Goal: Task Accomplishment & Management: Use online tool/utility

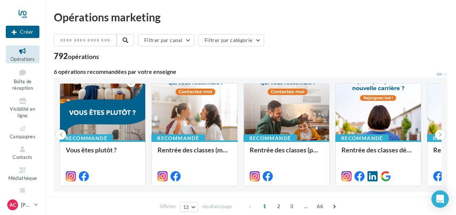
scroll to position [108, 0]
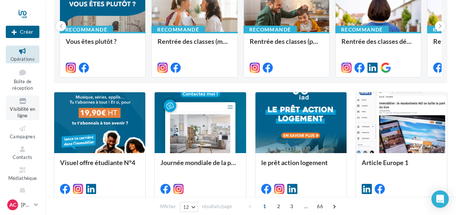
click at [17, 104] on icon at bounding box center [22, 101] width 29 height 8
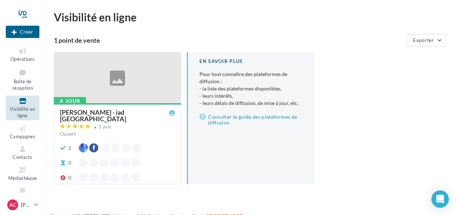
click at [118, 85] on div at bounding box center [117, 77] width 127 height 51
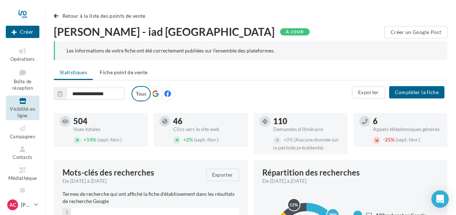
click at [154, 91] on icon at bounding box center [155, 93] width 7 height 7
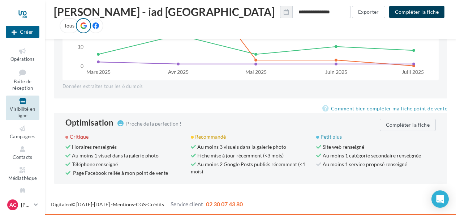
click at [437, 9] on button "Compléter la fiche" at bounding box center [416, 12] width 55 height 12
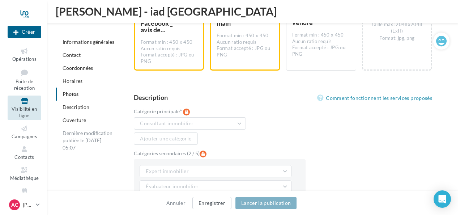
scroll to position [1237, 0]
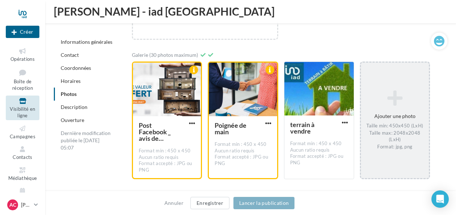
click at [397, 128] on div "Taille min: 450x450 (LxH) Taille max: 2048x2048 (LxH) Format: jpg, png" at bounding box center [395, 136] width 62 height 27
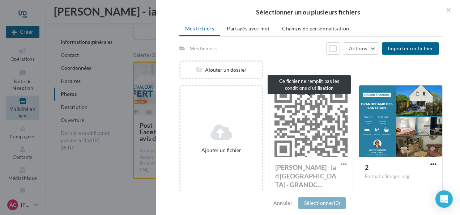
scroll to position [50, 0]
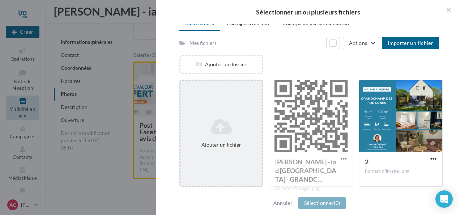
click at [209, 130] on icon at bounding box center [221, 126] width 76 height 17
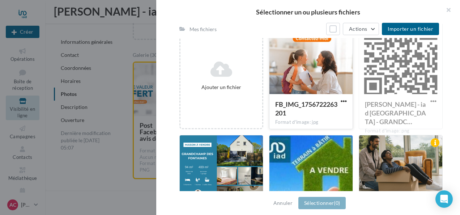
scroll to position [108, 0]
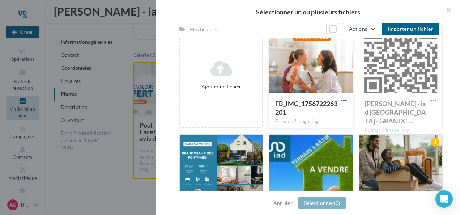
click at [343, 98] on span "button" at bounding box center [344, 100] width 6 height 6
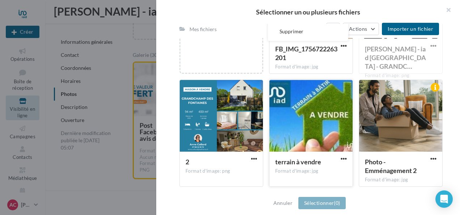
scroll to position [55, 0]
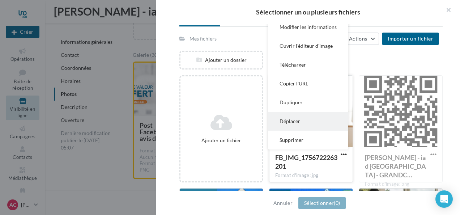
click at [296, 119] on button "Déplacer" at bounding box center [308, 121] width 80 height 19
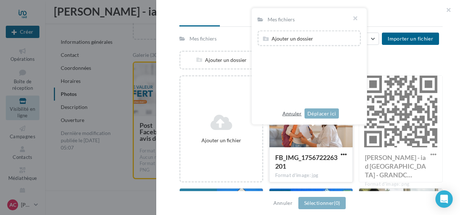
click at [294, 111] on button "Annuler" at bounding box center [292, 113] width 25 height 9
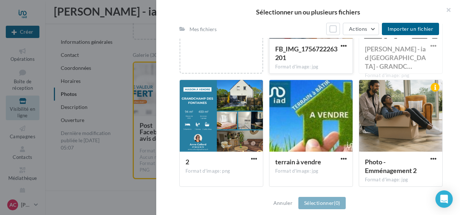
scroll to position [272, 0]
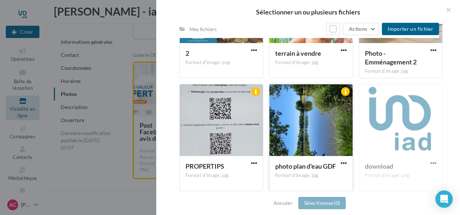
click at [325, 106] on div at bounding box center [310, 120] width 83 height 72
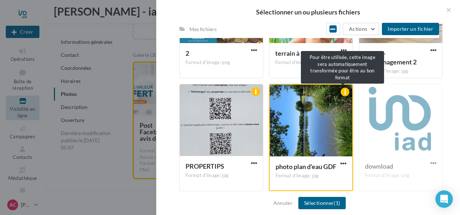
click at [341, 91] on div at bounding box center [345, 92] width 9 height 9
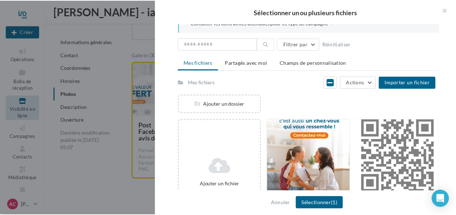
scroll to position [0, 0]
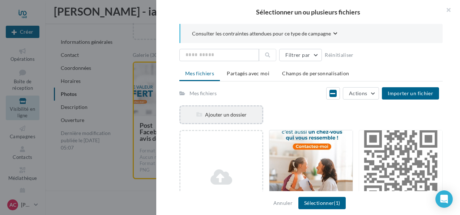
click at [239, 115] on div "Ajouter un dossier" at bounding box center [221, 114] width 82 height 7
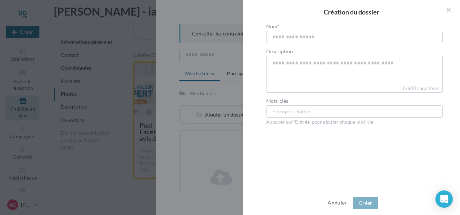
click at [338, 199] on button "Annuler" at bounding box center [337, 202] width 25 height 9
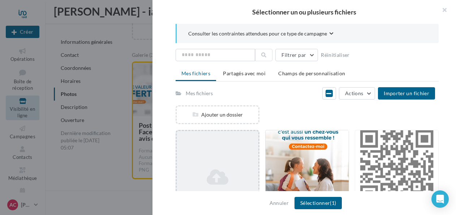
click at [222, 151] on div "Ajouter un fichier" at bounding box center [218, 183] width 84 height 107
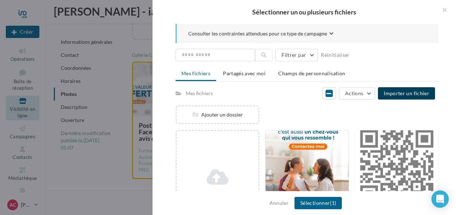
drag, startPoint x: 414, startPoint y: 91, endPoint x: 395, endPoint y: 47, distance: 48.4
click at [395, 47] on div "Consulter les contraintes attendues pour ce type de campagne Filtrer par Réinit…" at bounding box center [308, 108] width 310 height 168
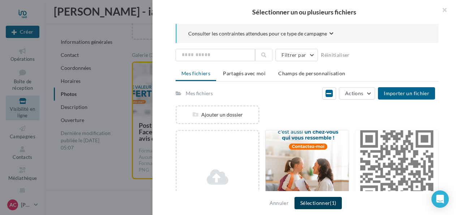
click at [316, 199] on button "Sélectionner (1)" at bounding box center [318, 203] width 47 height 12
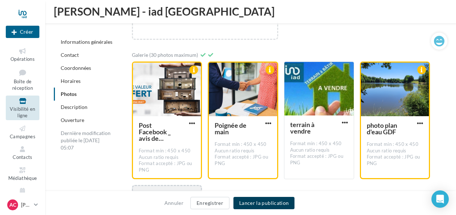
click at [264, 200] on button "Lancer la publication" at bounding box center [264, 203] width 61 height 12
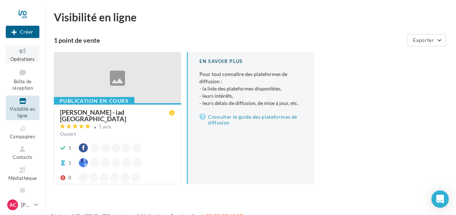
click at [26, 59] on span "Opérations" at bounding box center [22, 59] width 24 height 6
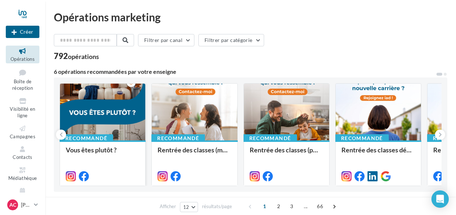
click at [114, 106] on div at bounding box center [102, 112] width 85 height 57
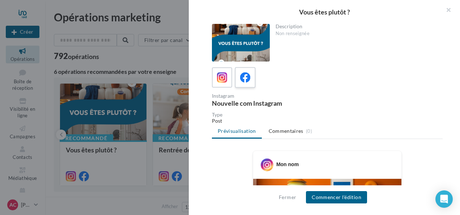
click at [255, 80] on label at bounding box center [245, 77] width 21 height 21
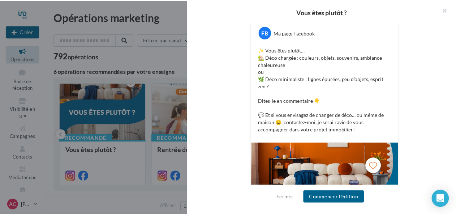
scroll to position [132, 0]
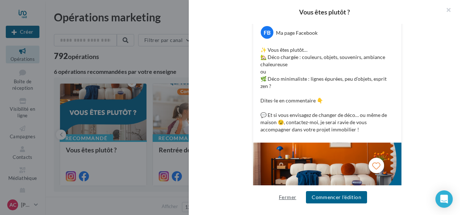
click at [288, 197] on button "Fermer" at bounding box center [287, 197] width 23 height 9
